Goal: Navigation & Orientation: Understand site structure

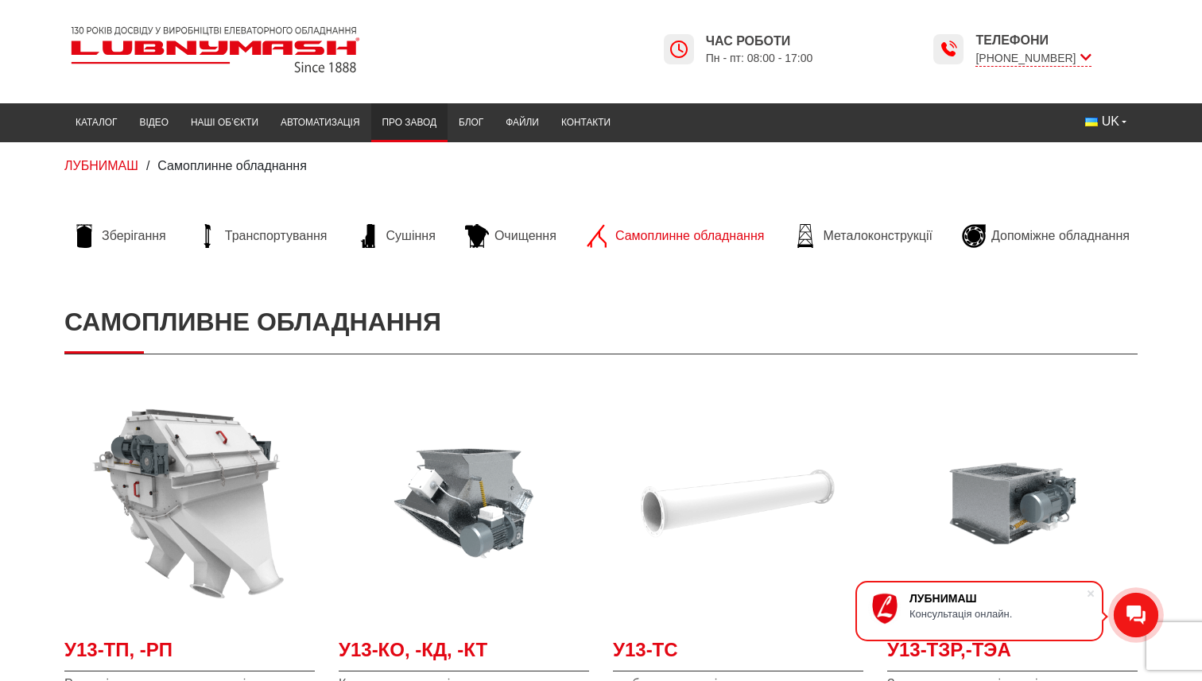
click at [430, 123] on link "Про завод" at bounding box center [409, 122] width 76 height 31
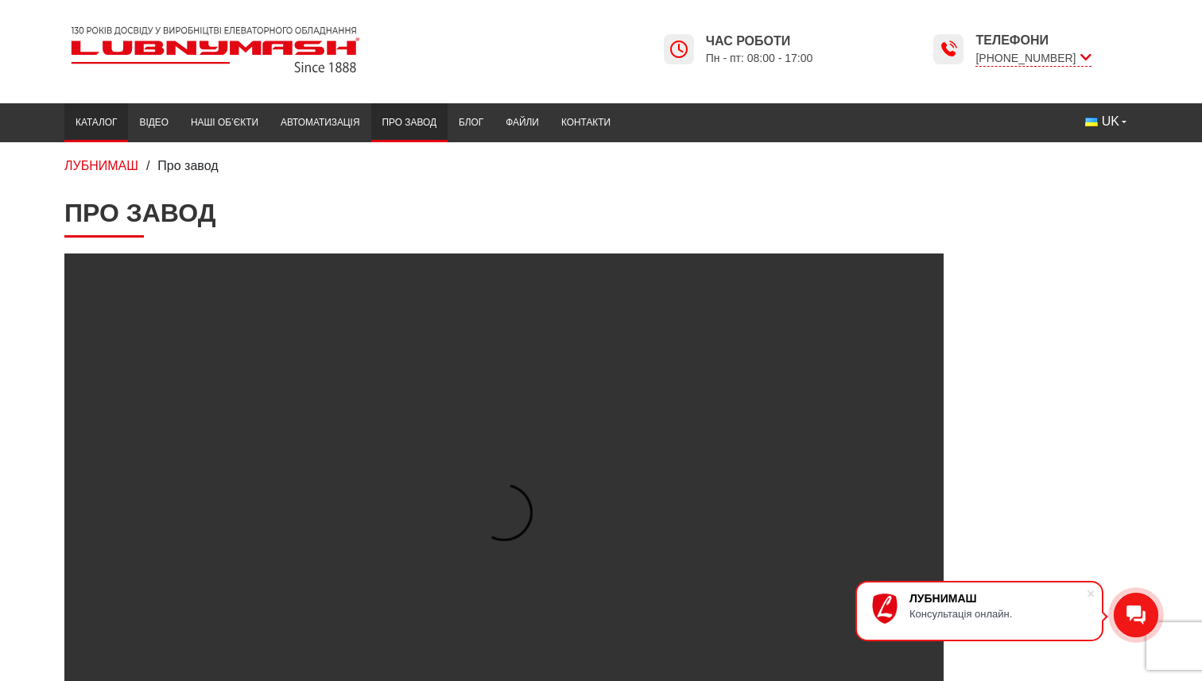
click at [110, 123] on link "Каталог" at bounding box center [96, 122] width 64 height 31
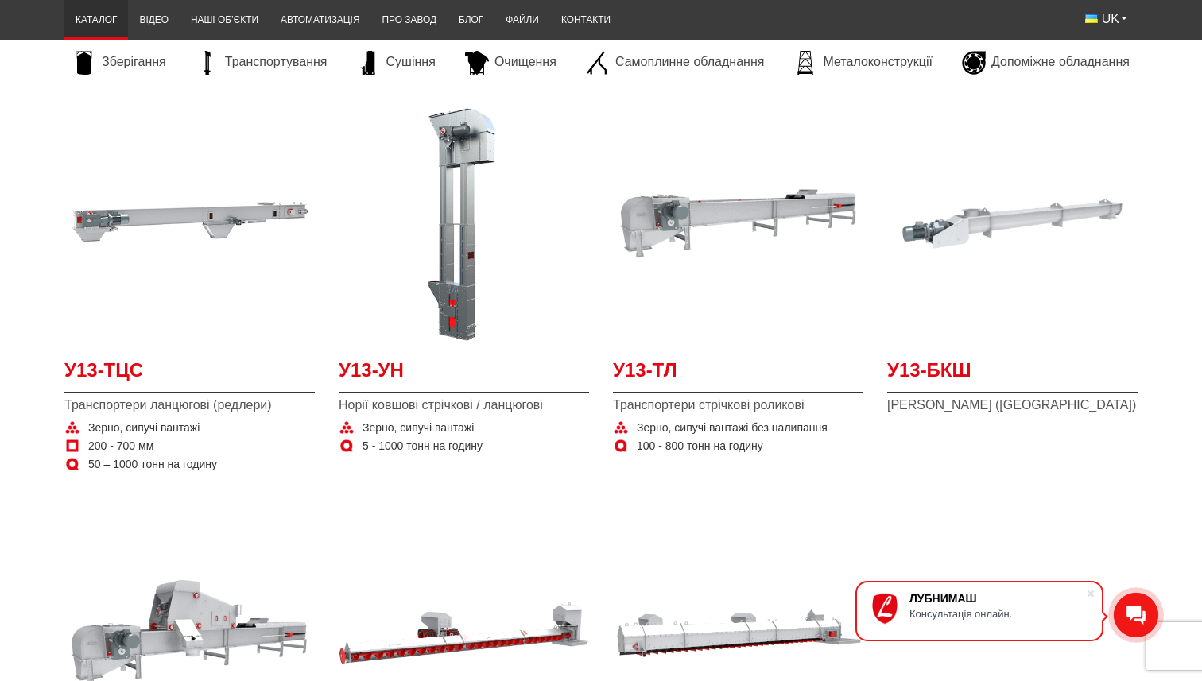
scroll to position [1107, 0]
